Goal: Transaction & Acquisition: Download file/media

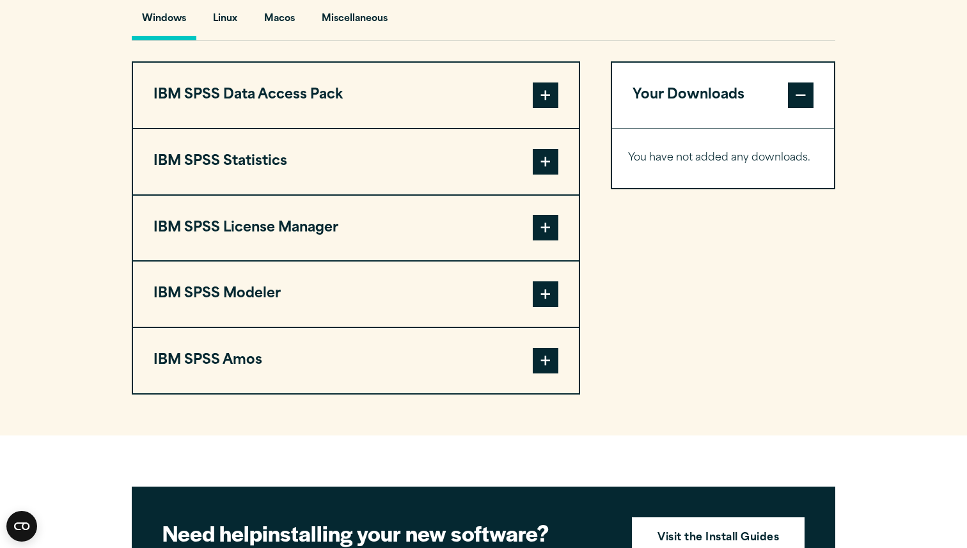
scroll to position [980, 0]
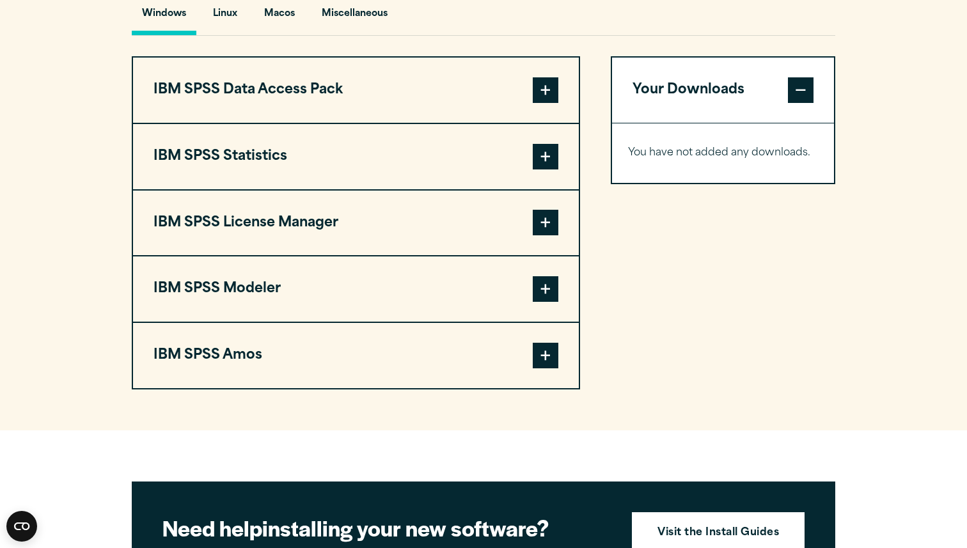
click at [434, 74] on button "IBM SPSS Data Access Pack" at bounding box center [356, 90] width 446 height 65
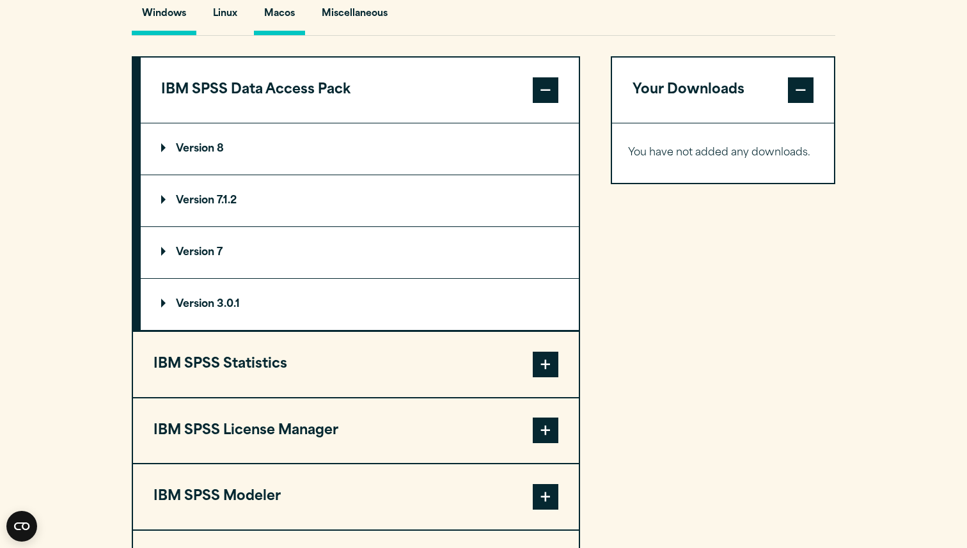
click at [290, 25] on button "Macos" at bounding box center [279, 17] width 51 height 36
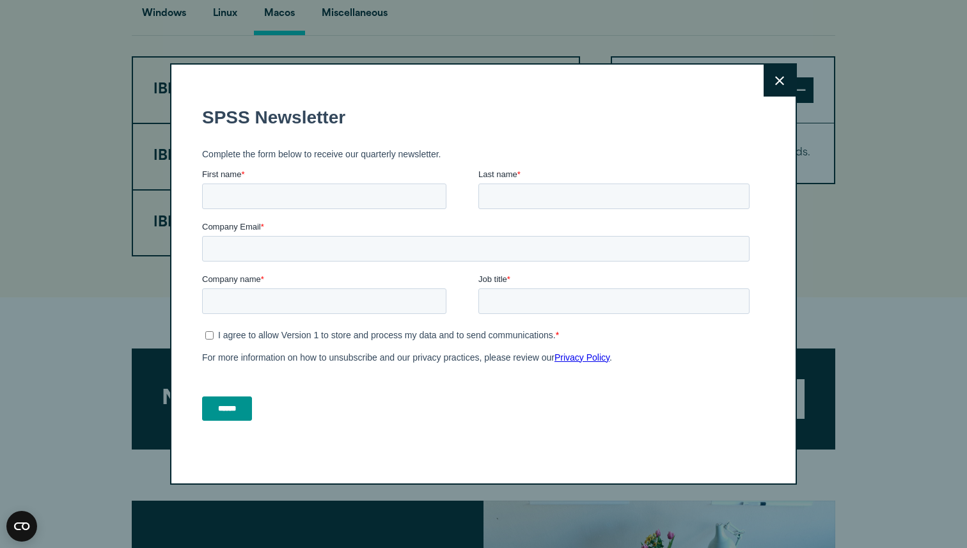
click at [783, 80] on icon at bounding box center [779, 81] width 9 height 10
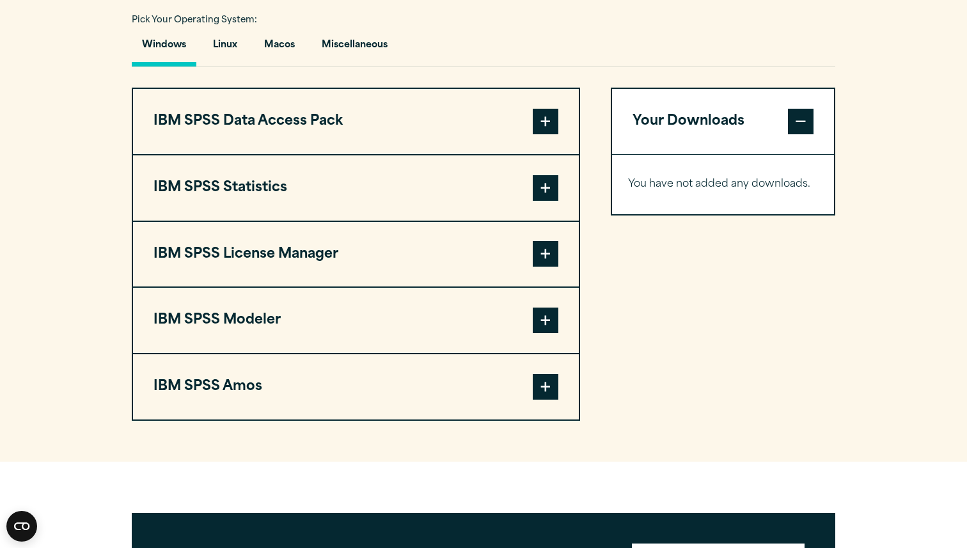
scroll to position [940, 0]
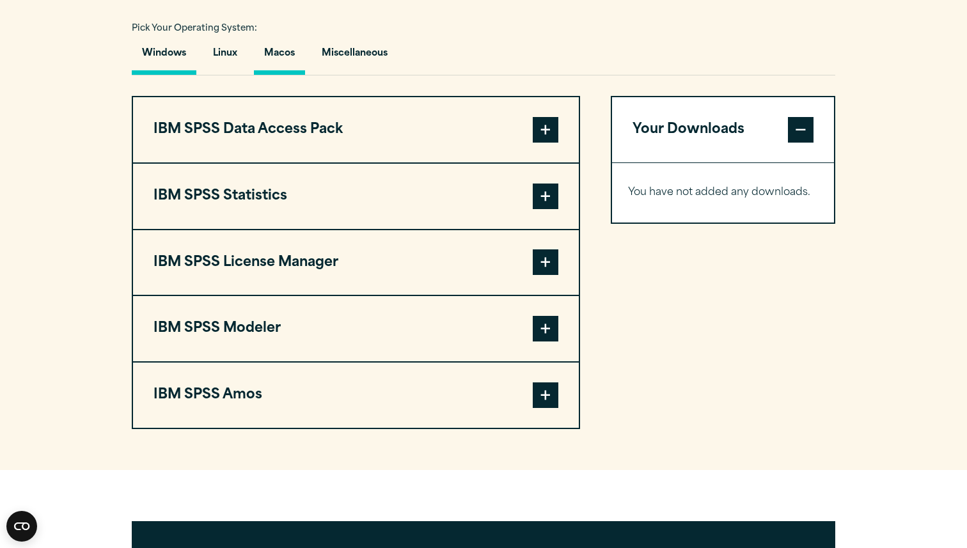
click at [271, 59] on button "Macos" at bounding box center [279, 56] width 51 height 36
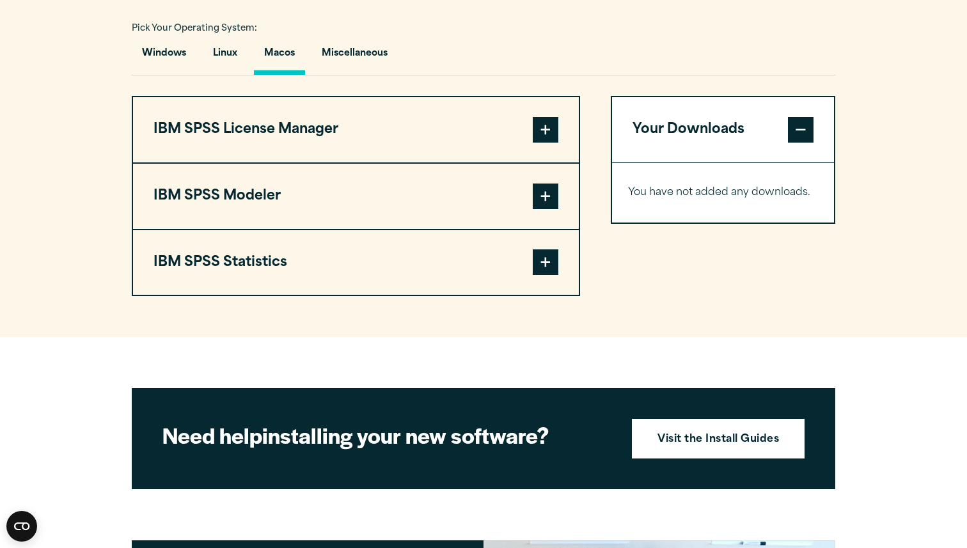
click at [539, 266] on span at bounding box center [546, 262] width 26 height 26
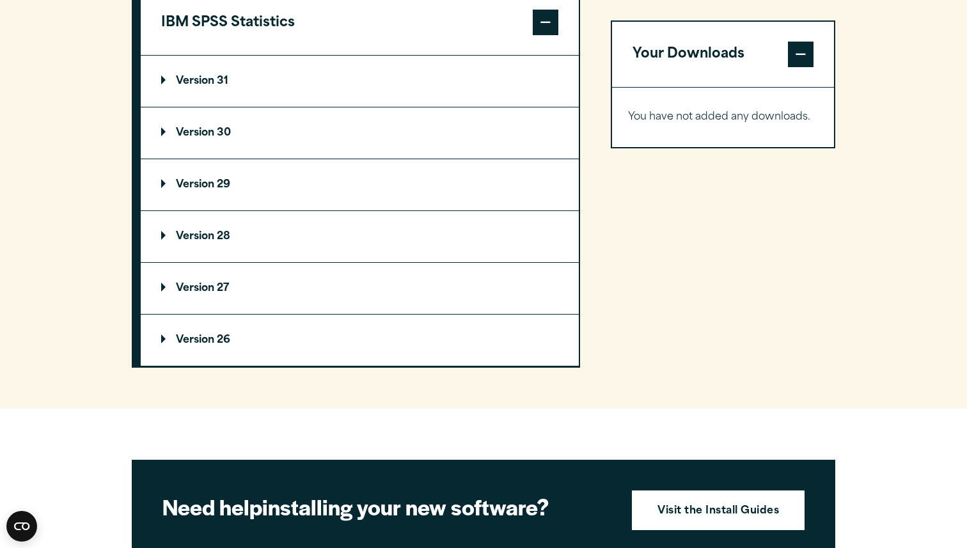
scroll to position [1181, 0]
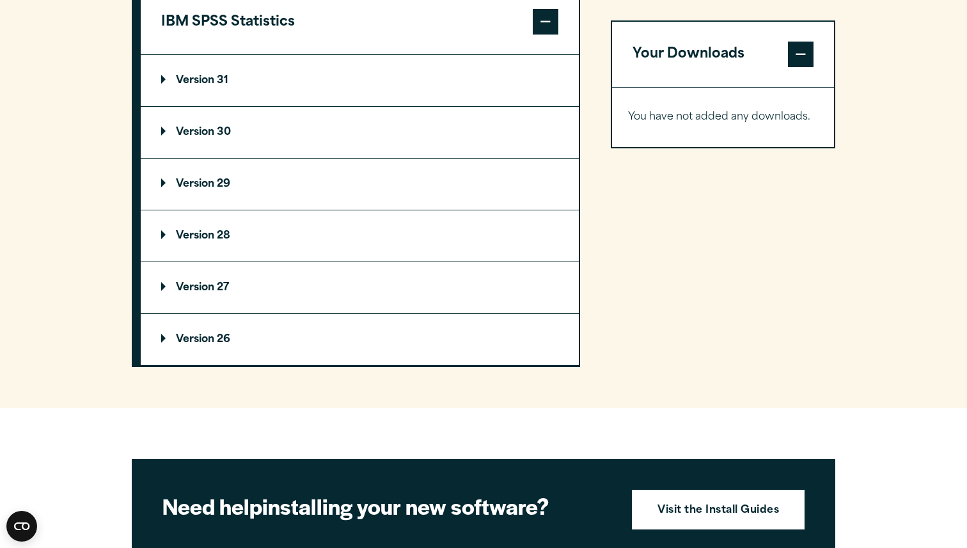
click at [208, 82] on p "Version 31" at bounding box center [194, 80] width 67 height 10
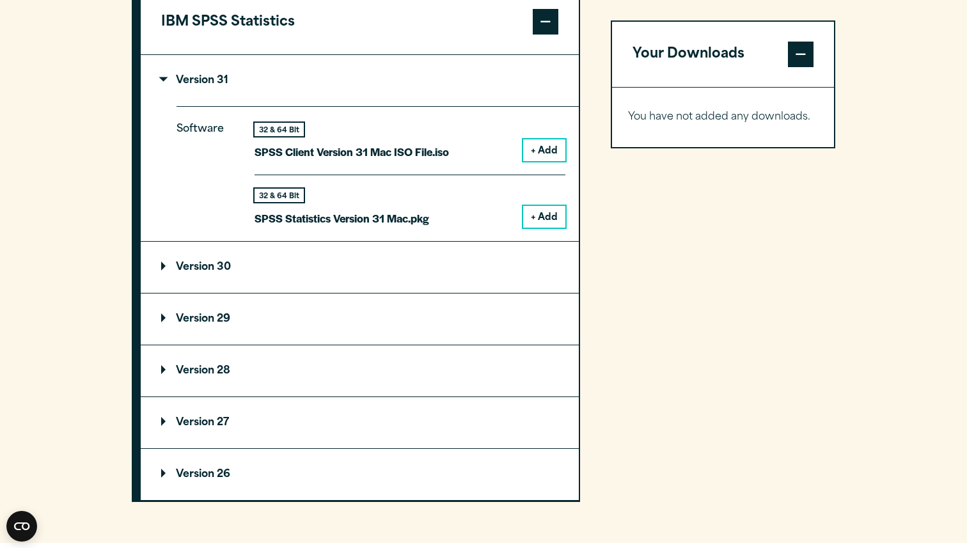
click at [538, 219] on button "+ Add" at bounding box center [544, 217] width 42 height 22
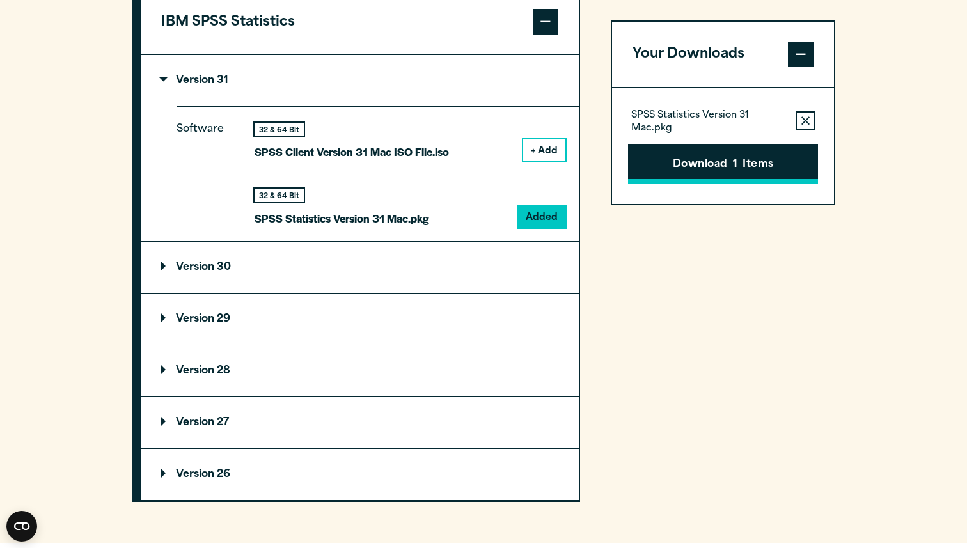
click at [692, 168] on button "Download 1 Items" at bounding box center [723, 164] width 190 height 40
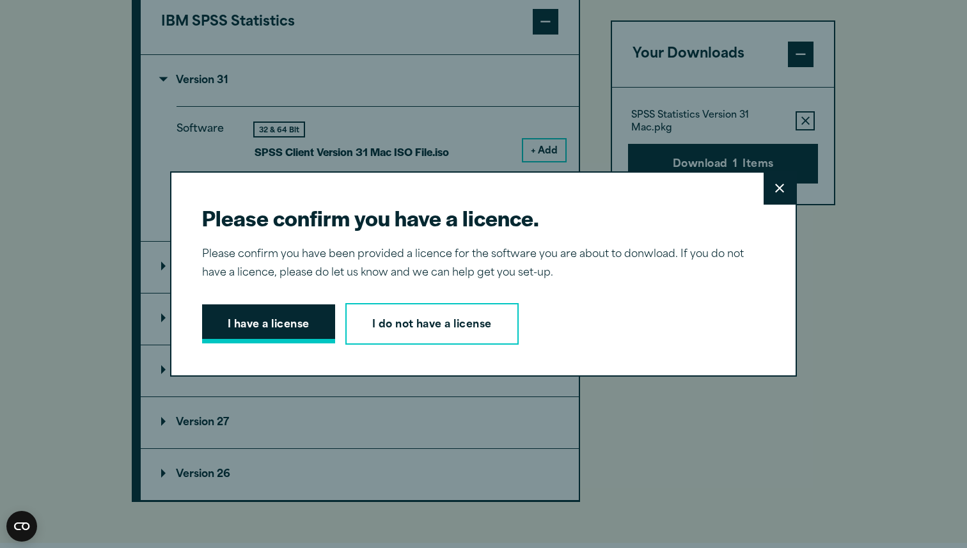
click at [290, 317] on button "I have a license" at bounding box center [268, 324] width 133 height 40
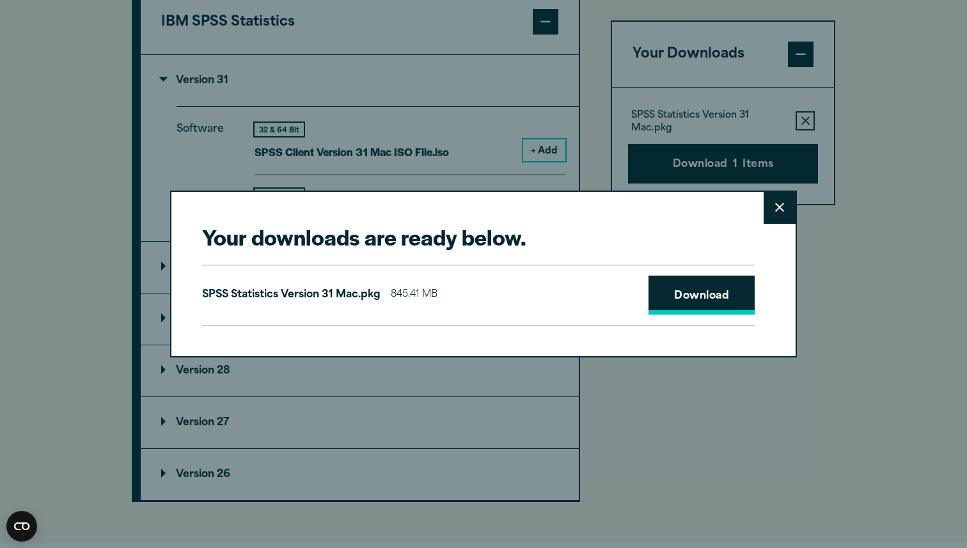
click at [738, 301] on link "Download" at bounding box center [701, 296] width 106 height 40
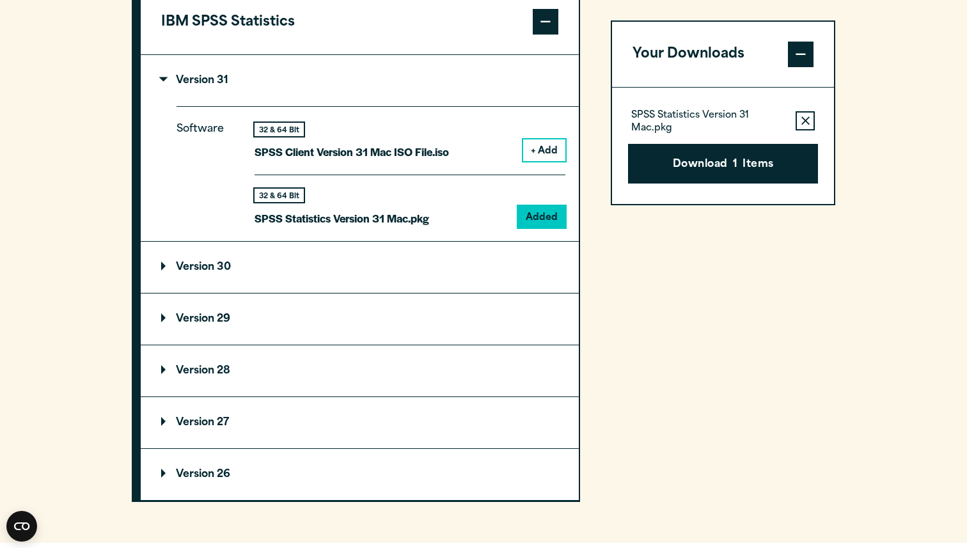
click at [808, 391] on div "Your downloads are ready below. Close SPSS Statistics Version 31 Mac.pkg 845.41…" at bounding box center [483, 274] width 967 height 548
